Goal: Task Accomplishment & Management: Manage account settings

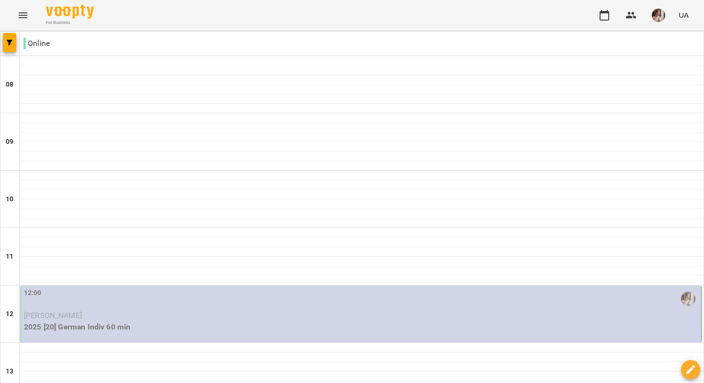
scroll to position [156, 0]
click at [324, 310] on p "[PERSON_NAME]" at bounding box center [361, 315] width 675 height 11
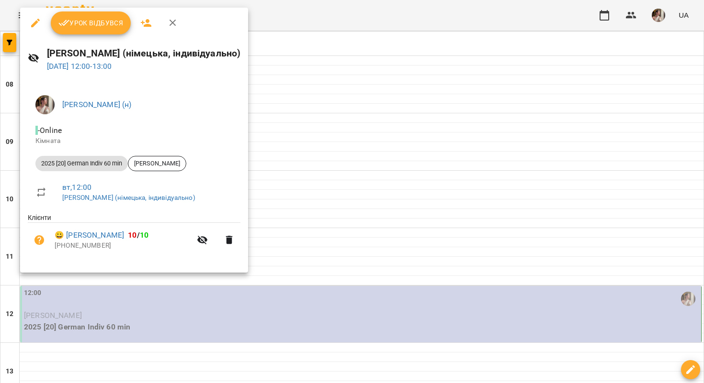
click at [122, 24] on span "Урок відбувся" at bounding box center [90, 22] width 65 height 11
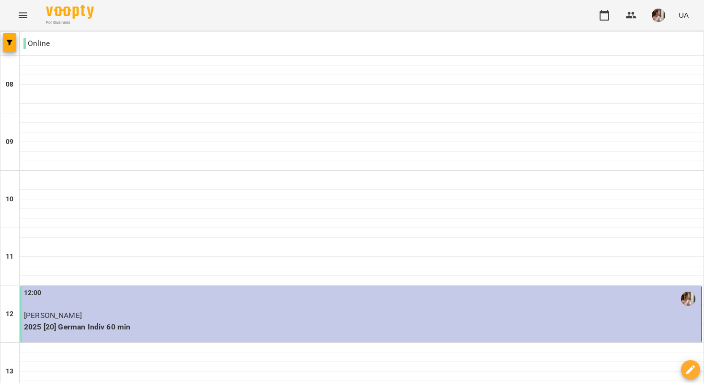
scroll to position [394, 0]
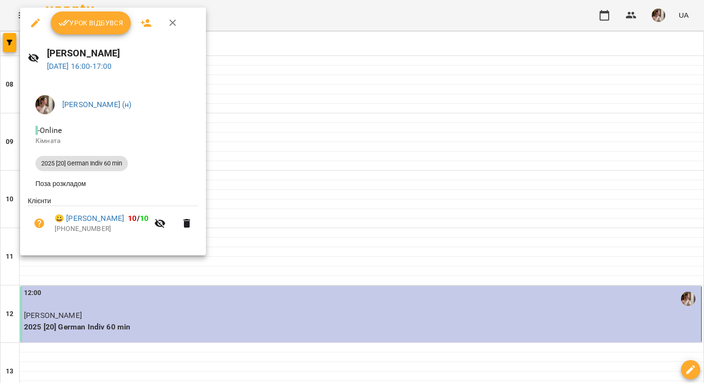
click at [77, 21] on span "Урок відбувся" at bounding box center [90, 22] width 65 height 11
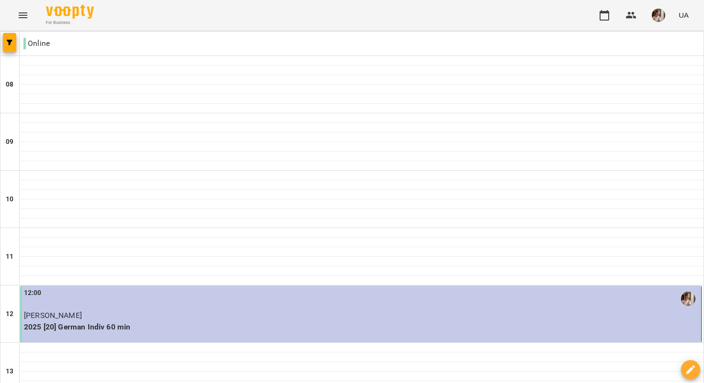
scroll to position [465, 0]
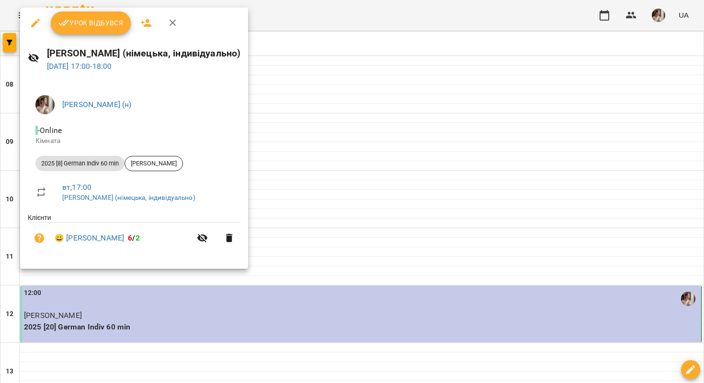
click at [77, 21] on span "Урок відбувся" at bounding box center [90, 22] width 65 height 11
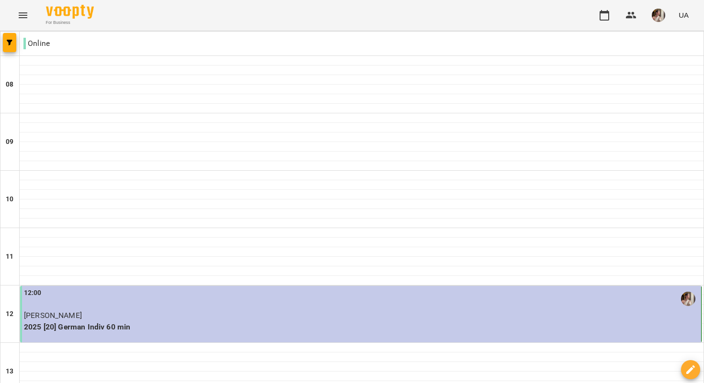
scroll to position [597, 0]
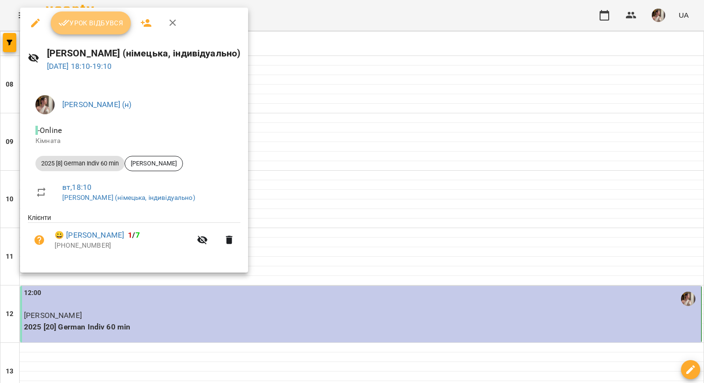
click at [112, 17] on button "Урок відбувся" at bounding box center [91, 22] width 80 height 23
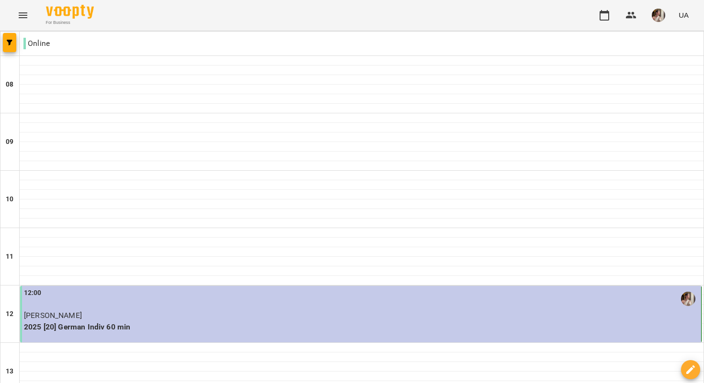
scroll to position [597, 0]
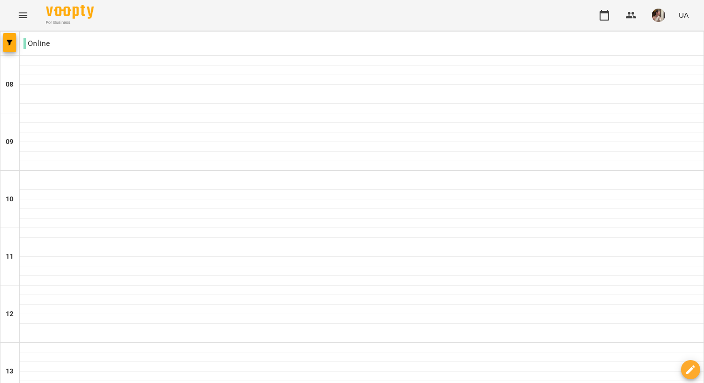
scroll to position [264, 0]
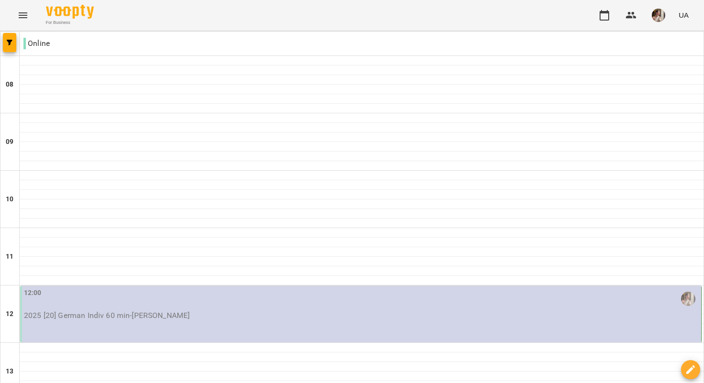
scroll to position [597, 0]
